Goal: Task Accomplishment & Management: Complete application form

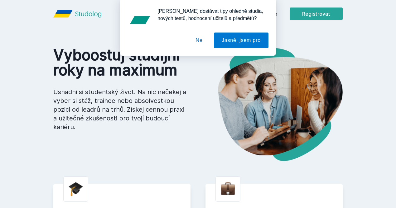
click at [201, 42] on button "Ne" at bounding box center [199, 40] width 22 height 16
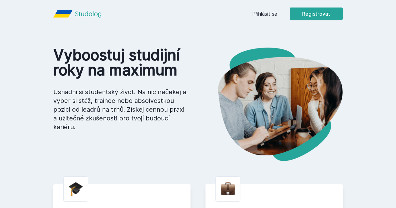
click at [341, 21] on header "Přihlásit se Registrovat" at bounding box center [198, 13] width 320 height 27
click at [340, 14] on button "Registrovat" at bounding box center [316, 13] width 53 height 12
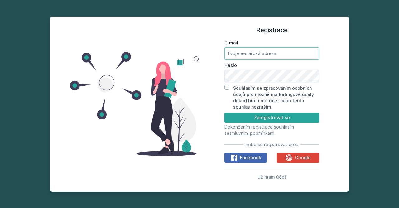
click at [241, 55] on input "E-mail" at bounding box center [272, 53] width 95 height 12
type input "e"
type input "d"
click at [225, 112] on button "Zaregistrovat se" at bounding box center [272, 117] width 95 height 10
type input "[EMAIL_ADDRESS][DOMAIN_NAME]"
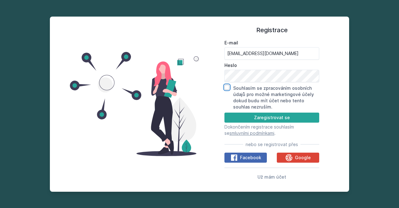
click at [228, 87] on input "Souhlasím se zpracováním osobních údajů pro možné marketingové účely dokud budu…" at bounding box center [227, 87] width 5 height 5
checkbox input "true"
click at [273, 118] on button "Zaregistrovat se" at bounding box center [272, 117] width 95 height 10
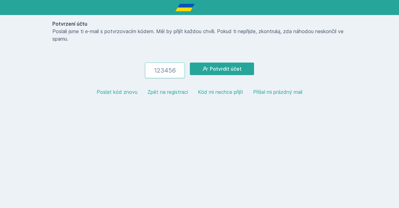
paste input "801818"
type input "801818"
click at [209, 68] on button "Potvrdit účet" at bounding box center [222, 68] width 64 height 12
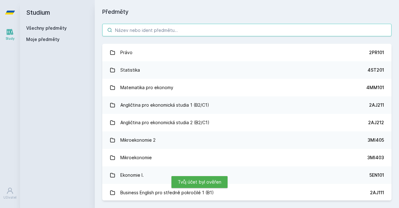
click at [181, 28] on input "search" at bounding box center [247, 30] width 290 height 12
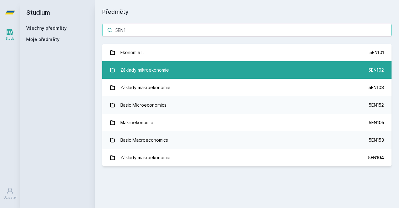
type input "5EN1"
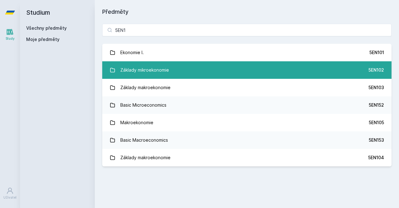
click at [234, 74] on link "Základy mikroekonomie 5EN102" at bounding box center [247, 69] width 290 height 17
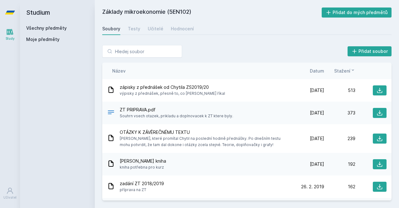
click at [126, 28] on div "Soubory Testy Učitelé Hodnocení" at bounding box center [247, 28] width 290 height 12
click at [131, 28] on div "Testy" at bounding box center [134, 29] width 12 height 6
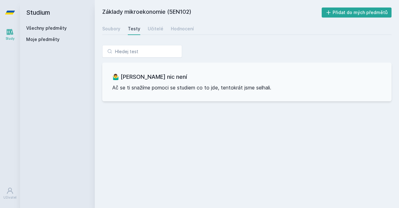
click at [161, 25] on div "Soubory Testy Učitelé Hodnocení" at bounding box center [247, 28] width 290 height 12
click at [157, 29] on div "Učitelé" at bounding box center [156, 29] width 16 height 6
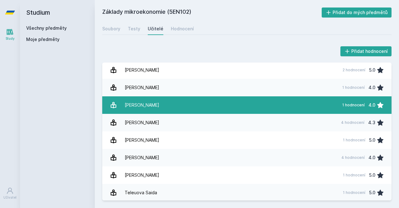
scroll to position [72, 0]
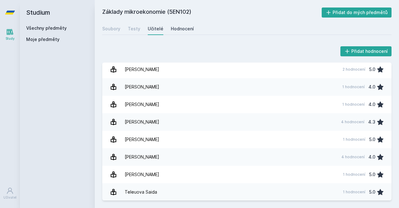
click at [180, 29] on div "Hodnocení" at bounding box center [182, 29] width 23 height 6
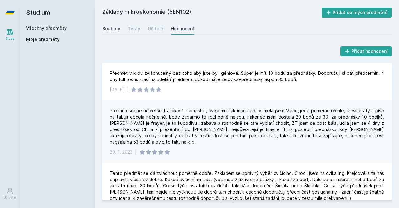
click at [115, 27] on div "Soubory" at bounding box center [111, 29] width 18 height 6
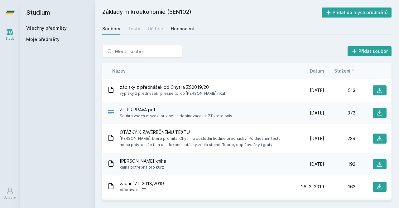
click at [171, 28] on div "Hodnocení" at bounding box center [182, 29] width 23 height 6
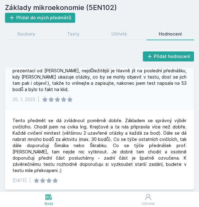
scroll to position [114, 0]
